Goal: Information Seeking & Learning: Check status

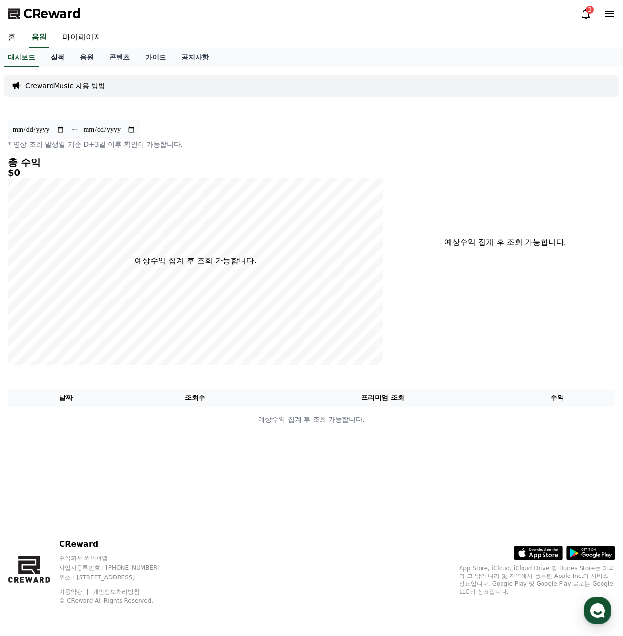
click at [57, 62] on link "실적" at bounding box center [57, 57] width 29 height 19
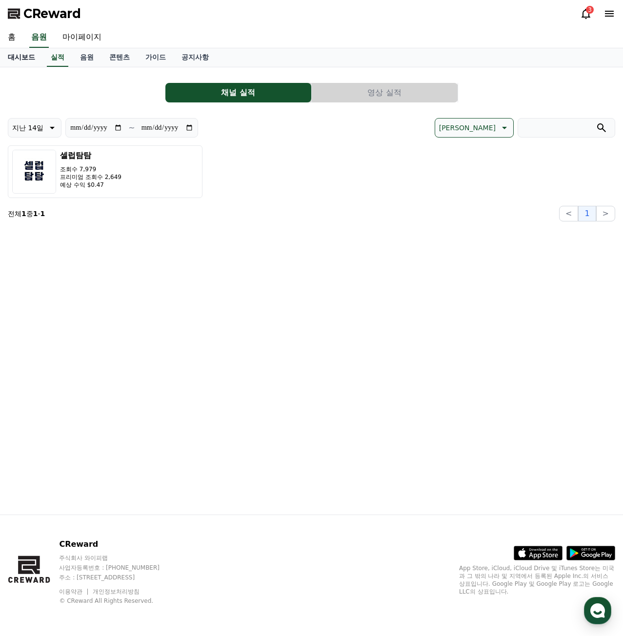
click at [19, 57] on link "대시보드" at bounding box center [21, 57] width 43 height 19
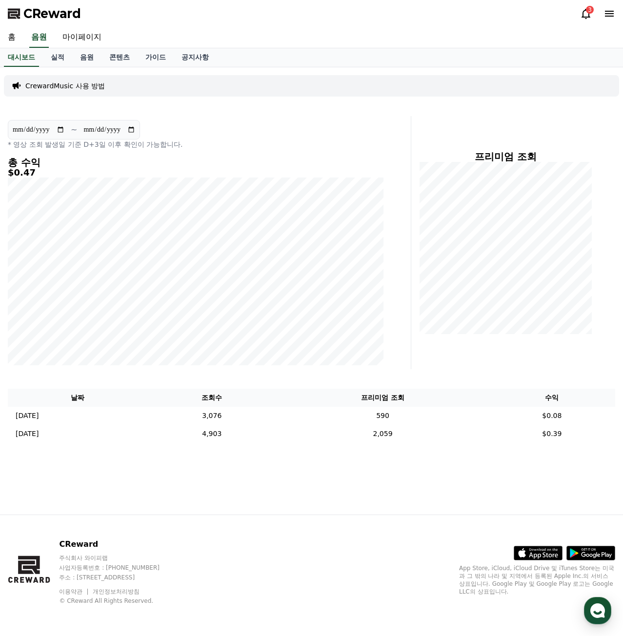
click at [588, 12] on div "3" at bounding box center [590, 10] width 8 height 8
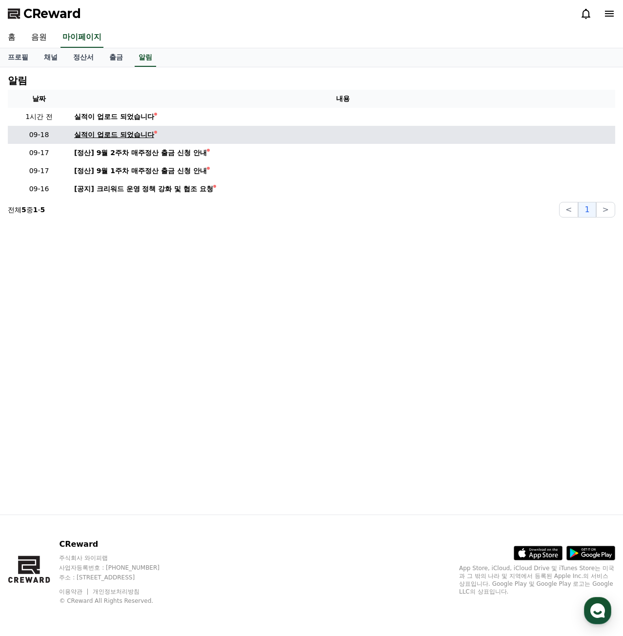
click at [138, 136] on div "실적이 업로드 되었습니다" at bounding box center [114, 135] width 80 height 10
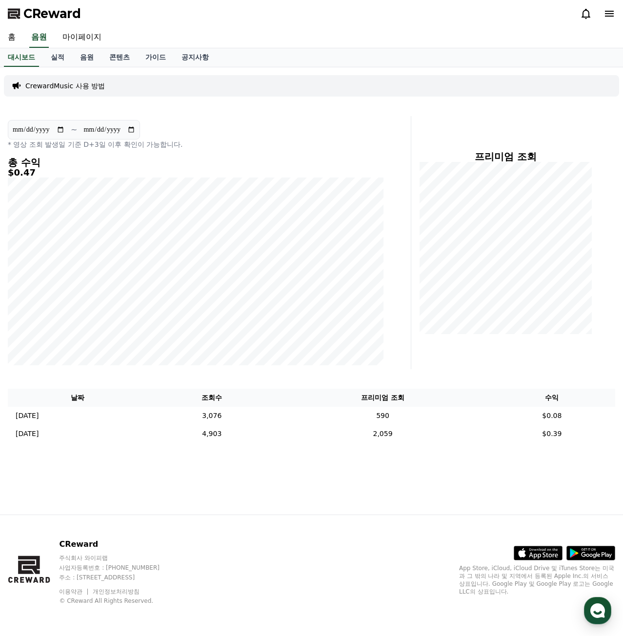
click at [611, 16] on icon at bounding box center [609, 14] width 9 height 6
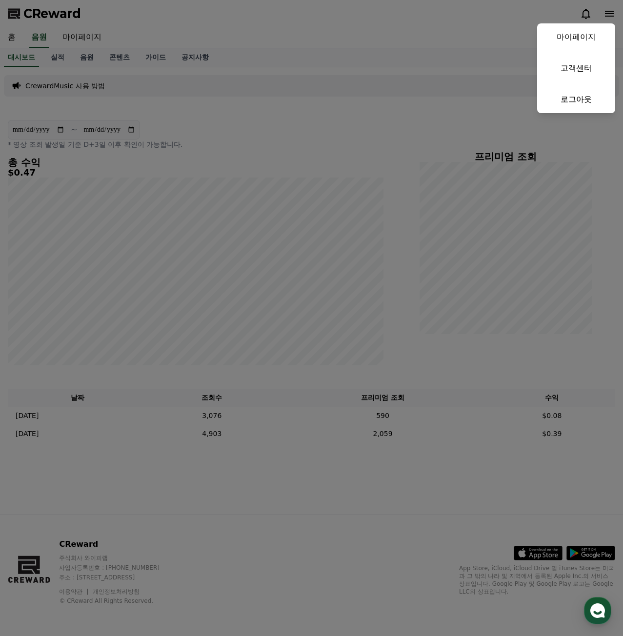
click at [223, 253] on button "close" at bounding box center [311, 318] width 623 height 636
